Goal: Information Seeking & Learning: Find specific page/section

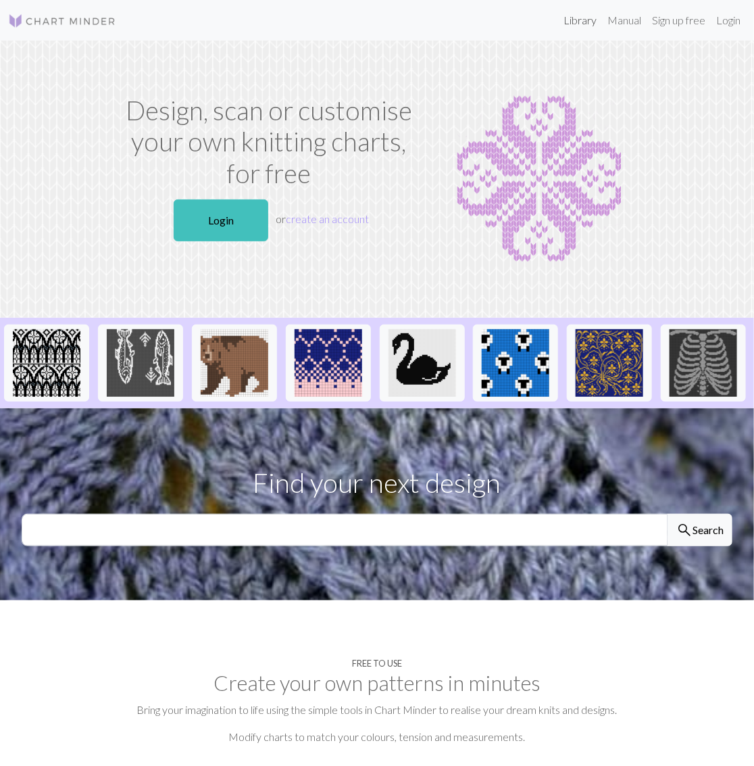
click at [595, 20] on link "Library" at bounding box center [580, 20] width 44 height 27
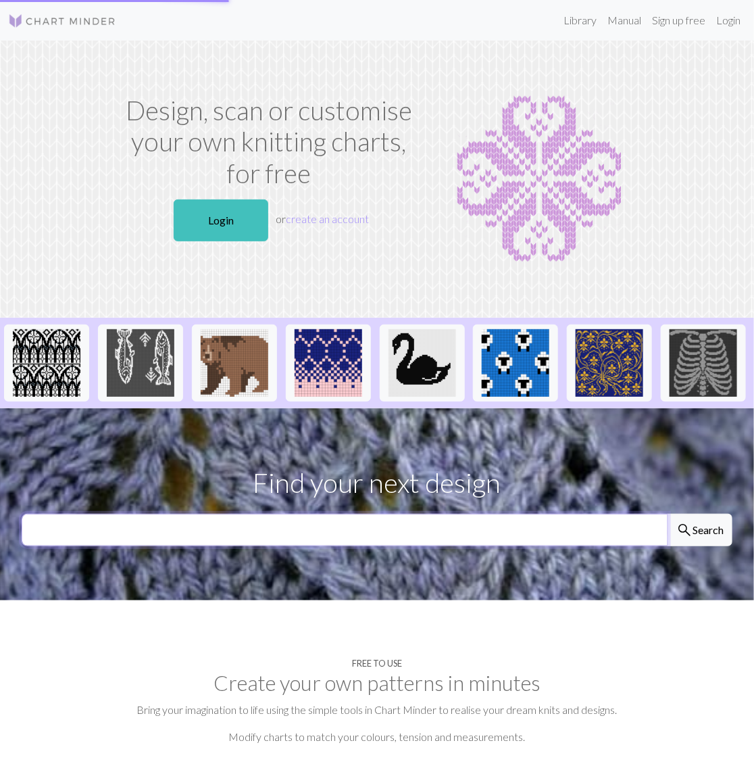
click at [424, 546] on input "text" at bounding box center [345, 530] width 647 height 32
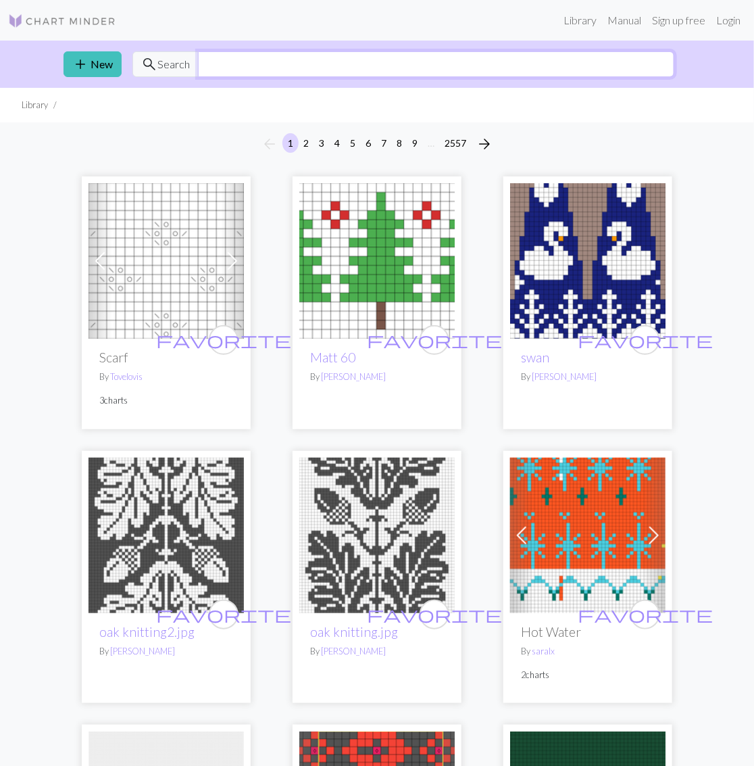
click at [352, 64] on input "text" at bounding box center [436, 64] width 477 height 26
type input "[US_STATE]"
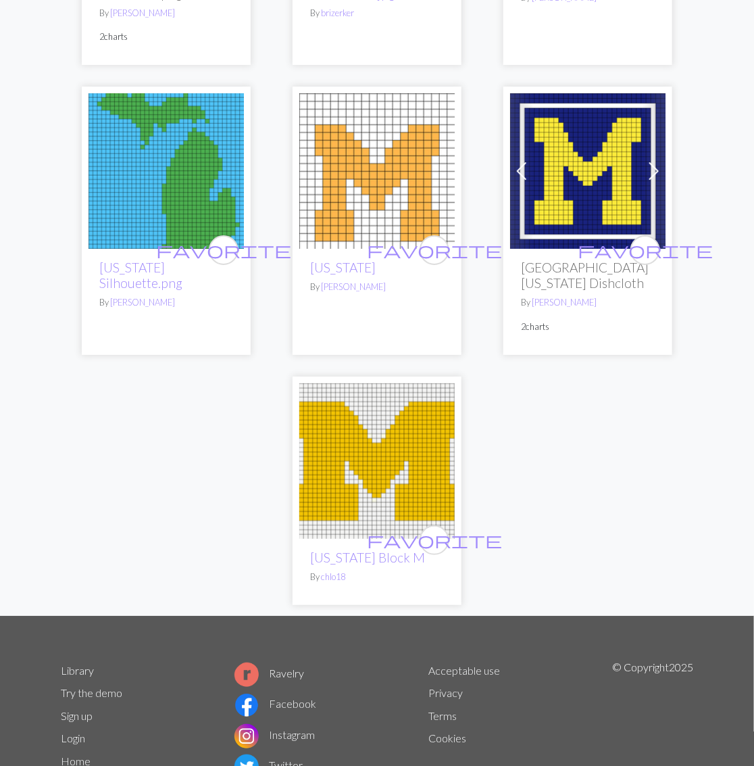
scroll to position [1276, 0]
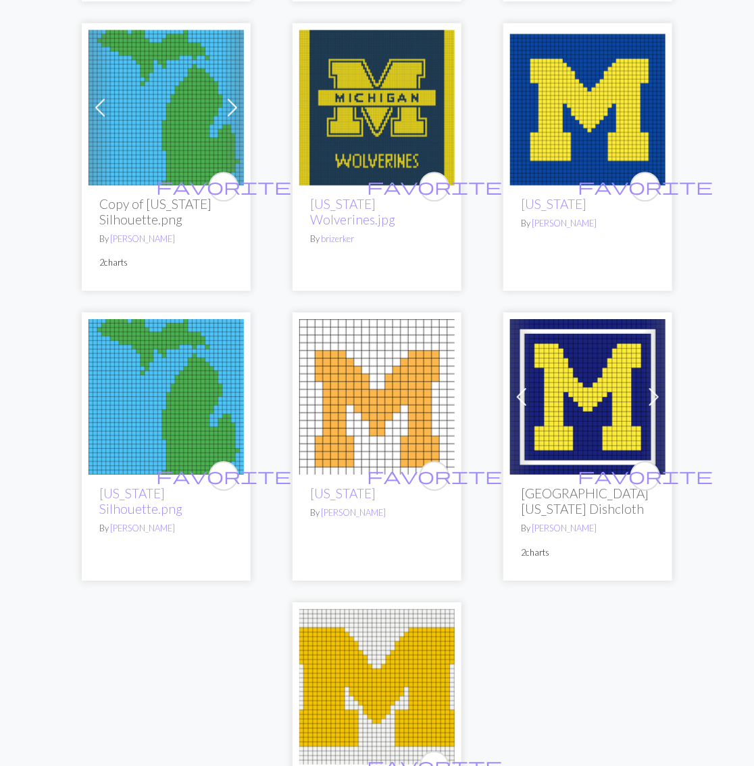
click at [182, 363] on img at bounding box center [166, 396] width 155 height 155
